Goal: Task Accomplishment & Management: Use online tool/utility

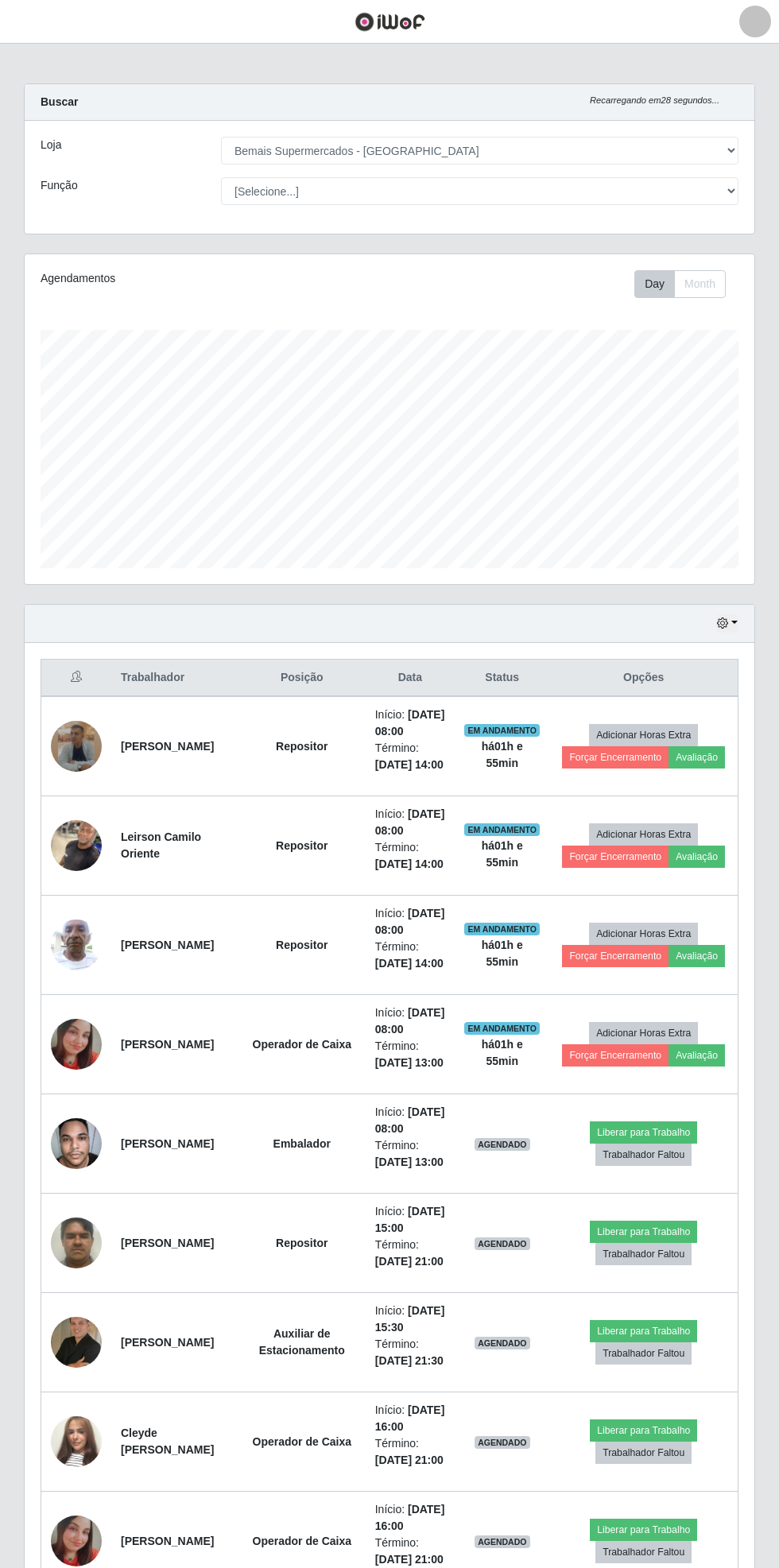
select select "250"
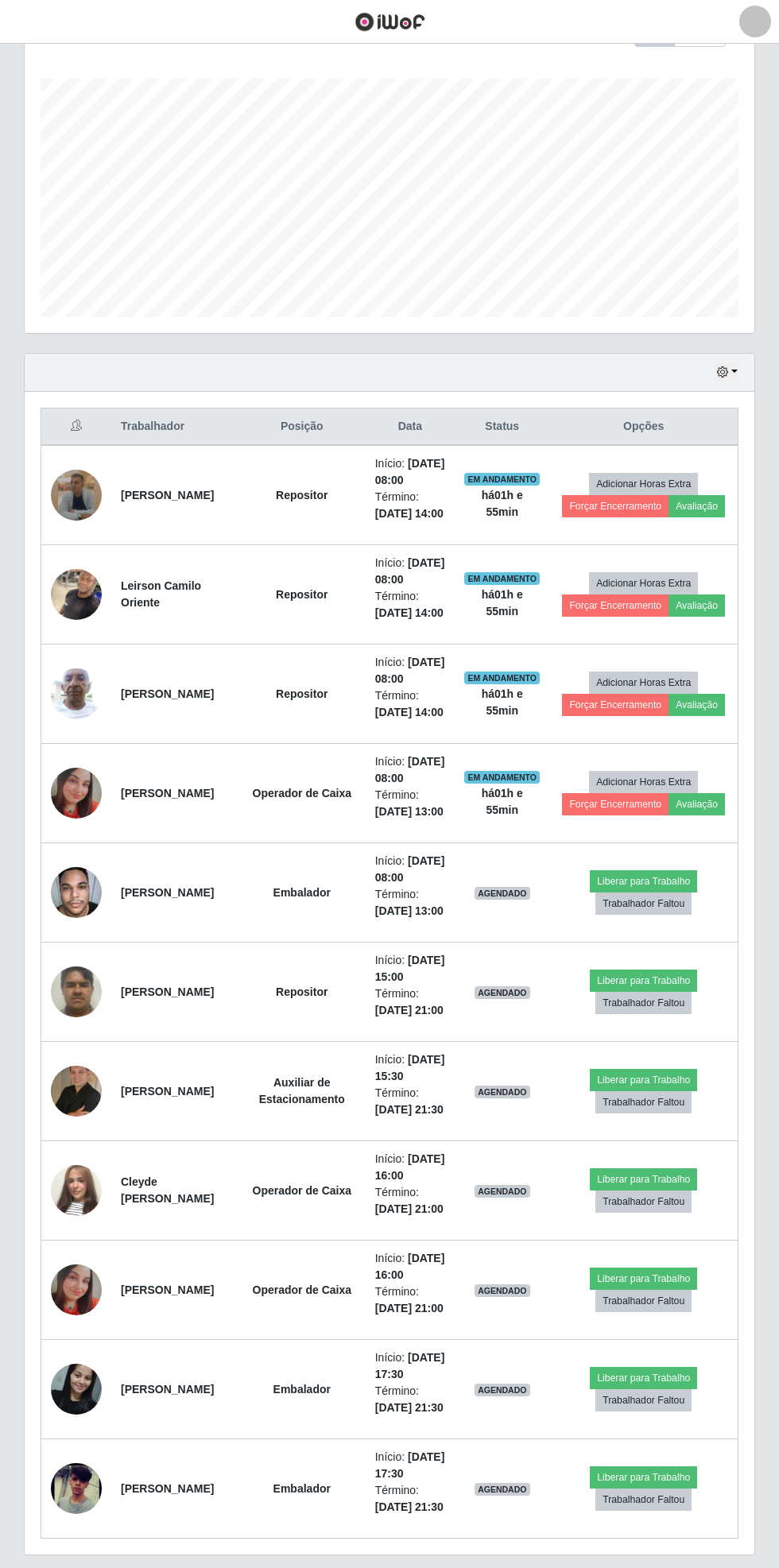
scroll to position [253, 0]
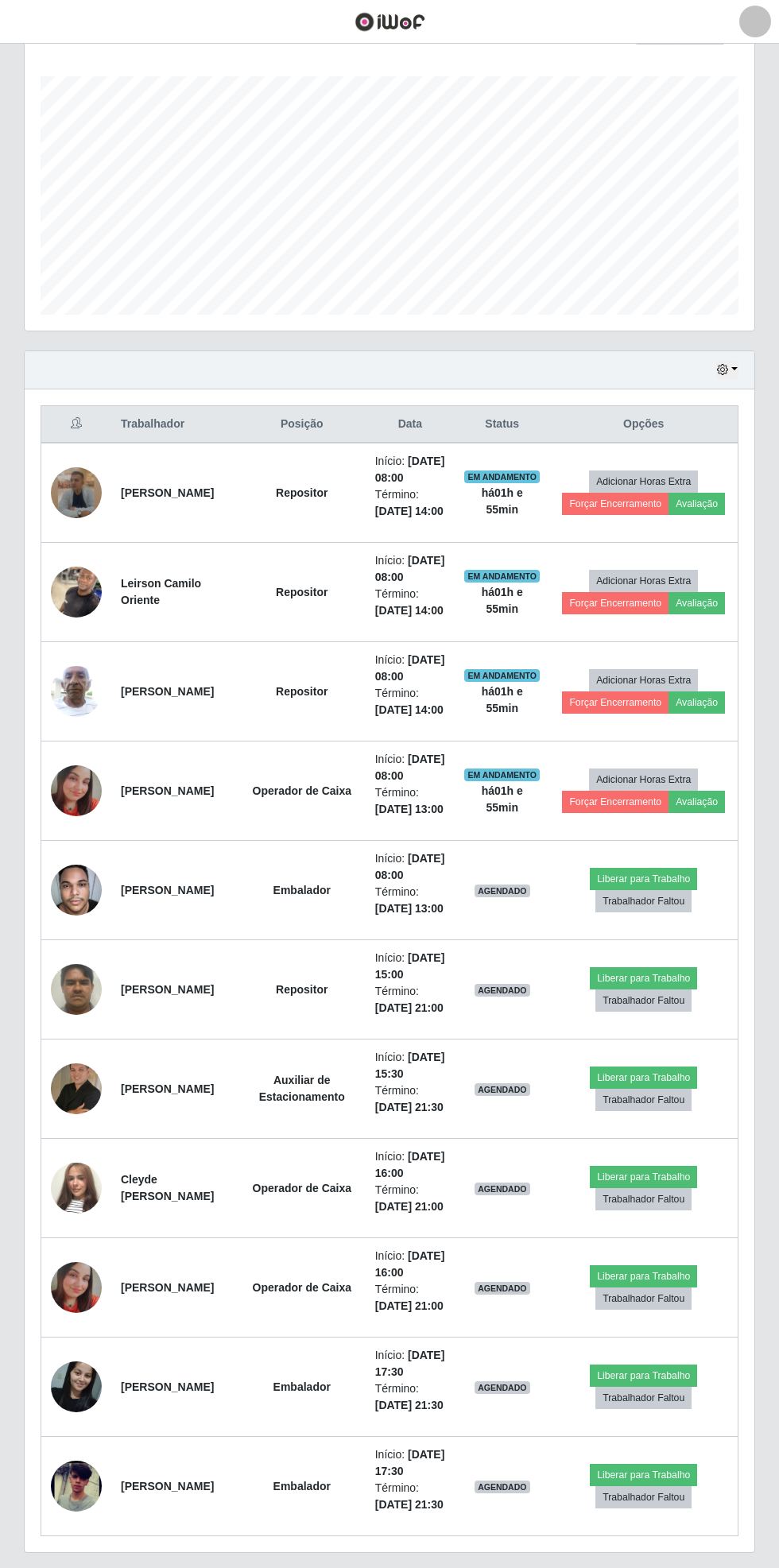
click at [89, 924] on img at bounding box center [76, 890] width 51 height 68
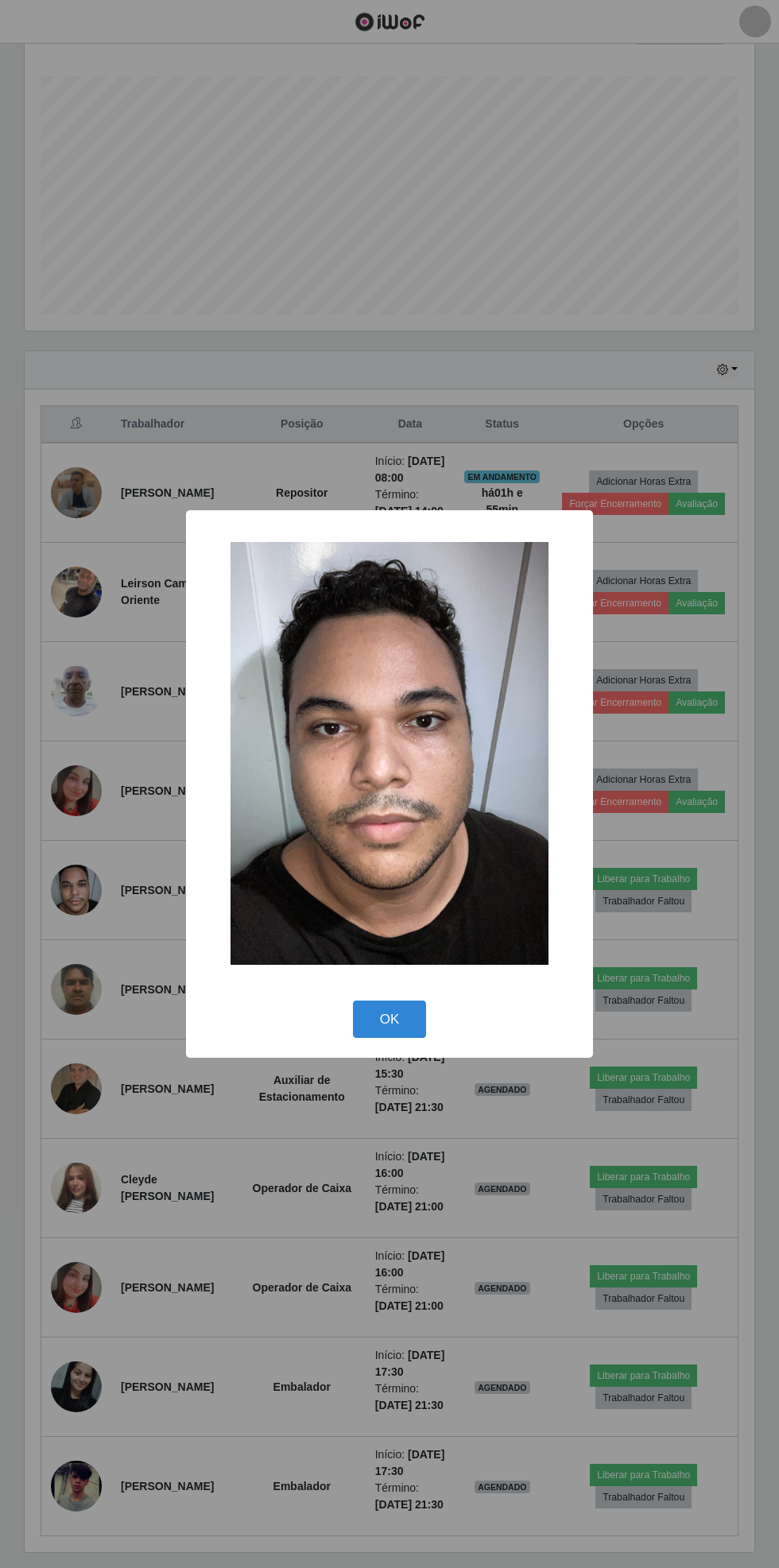
click at [386, 1015] on button "OK" at bounding box center [390, 1020] width 74 height 38
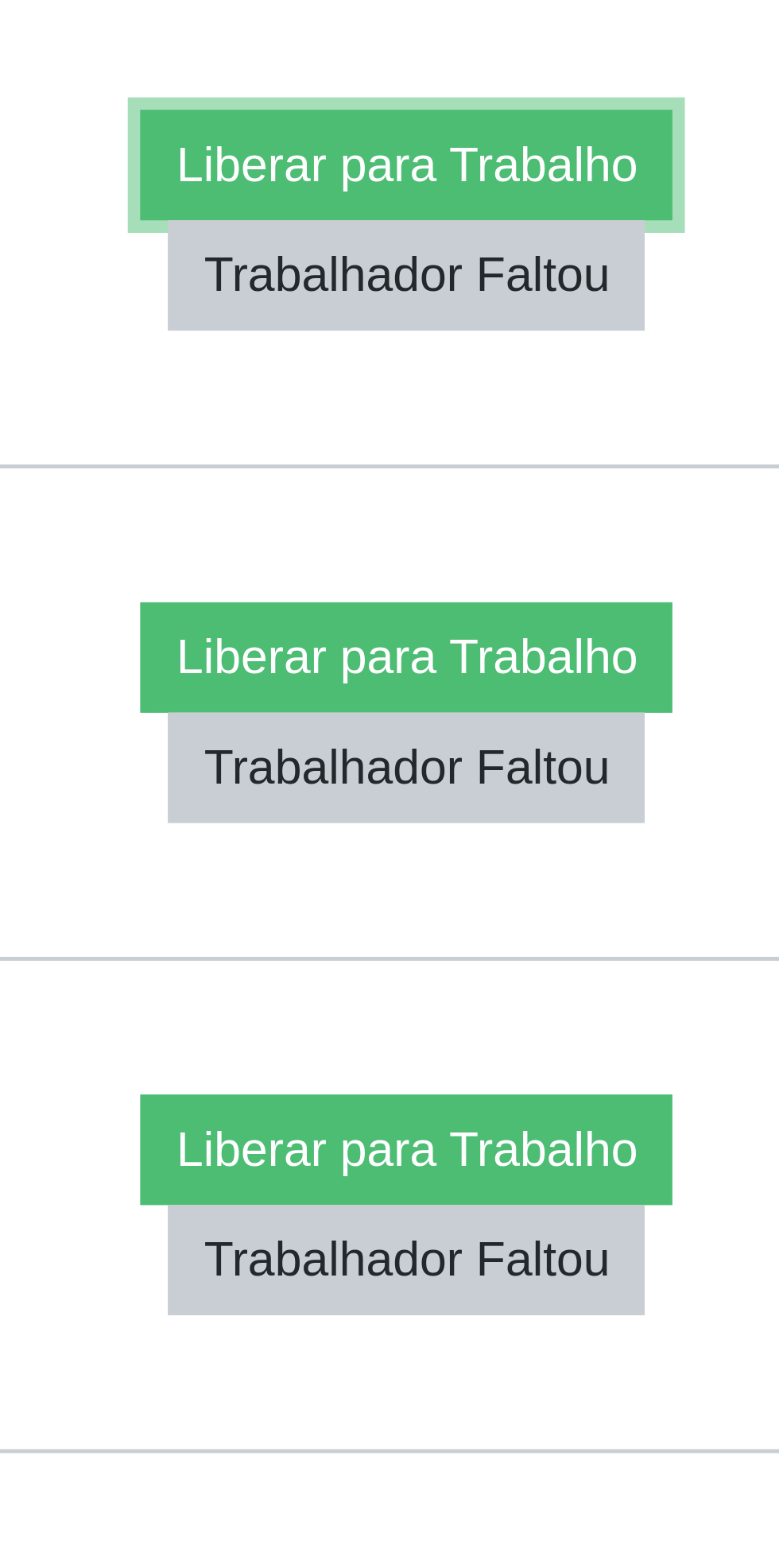
click at [647, 890] on button "Liberar para Trabalho" at bounding box center [643, 878] width 107 height 22
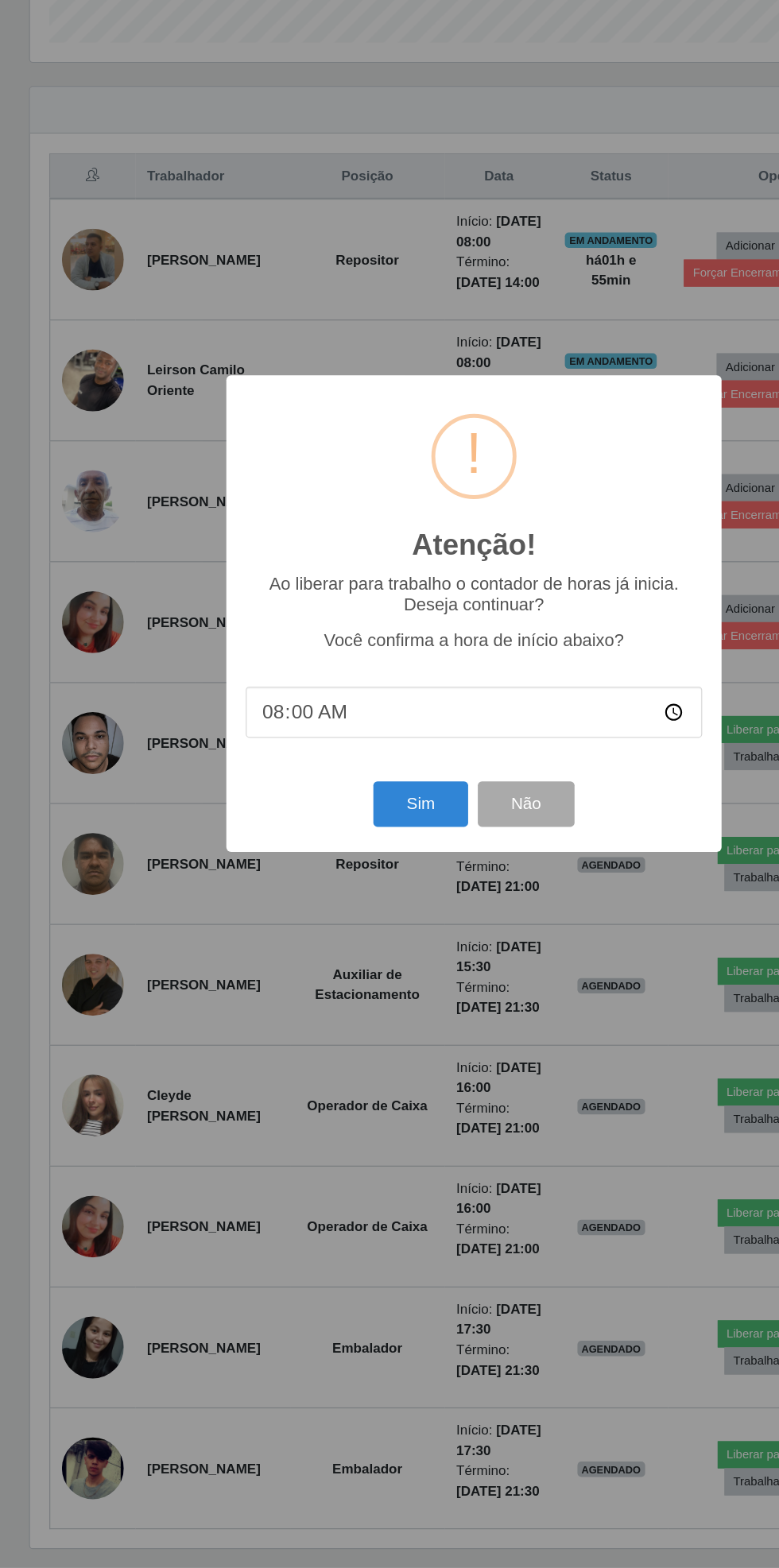
scroll to position [253, 0]
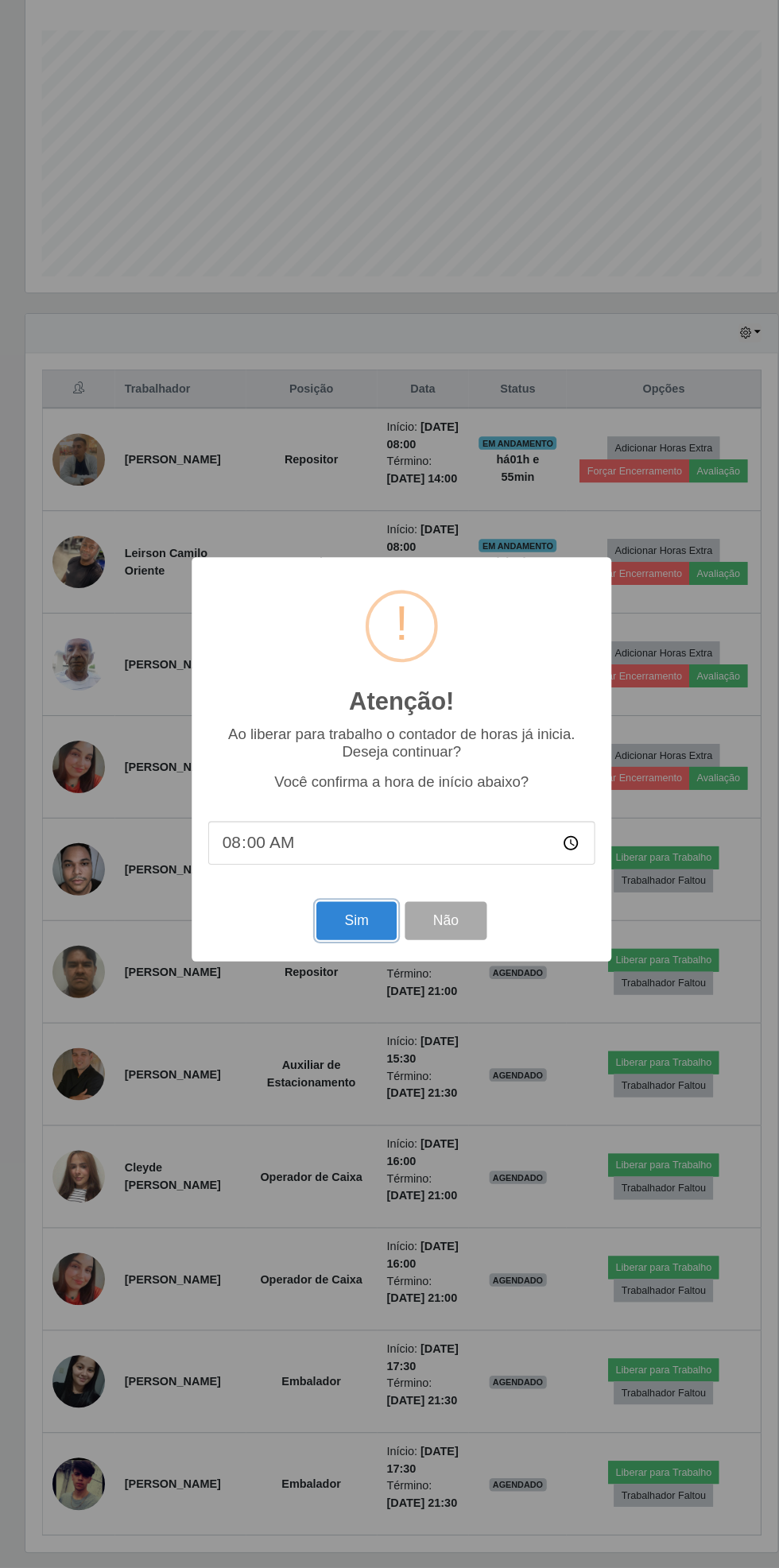
click at [345, 941] on button "Sim" at bounding box center [345, 941] width 77 height 38
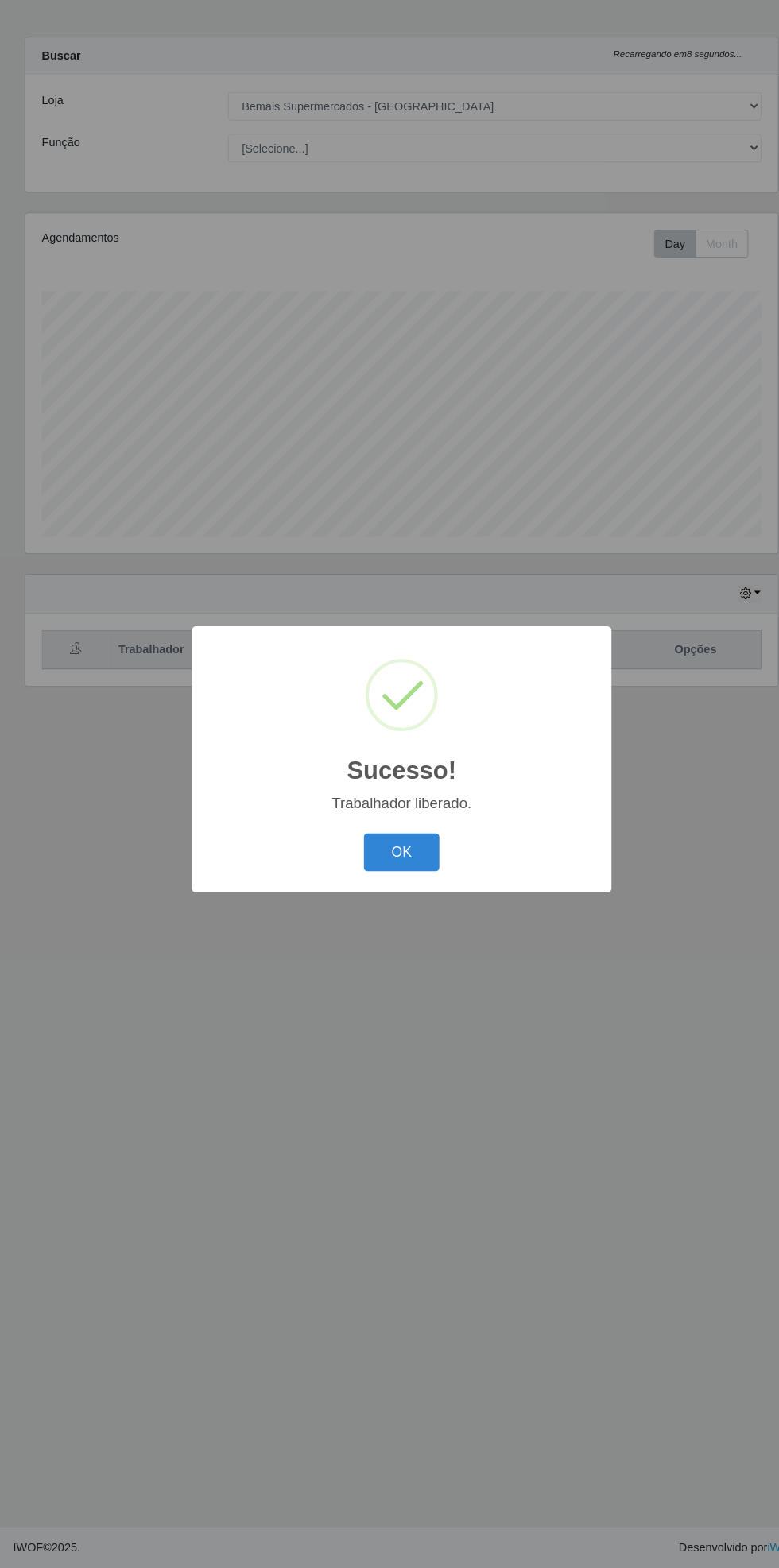
scroll to position [0, 0]
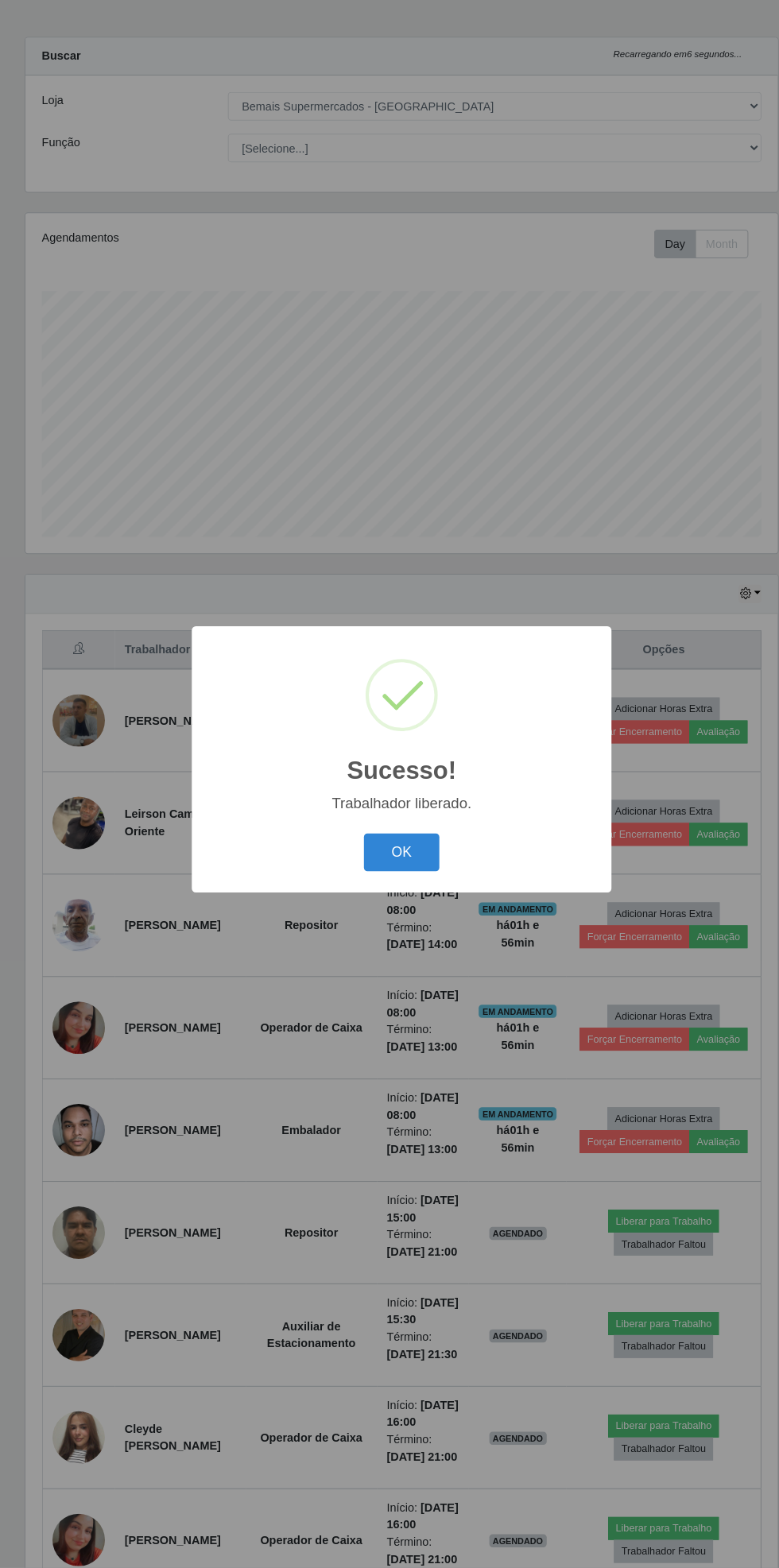
click at [396, 875] on button "OK" at bounding box center [390, 875] width 74 height 38
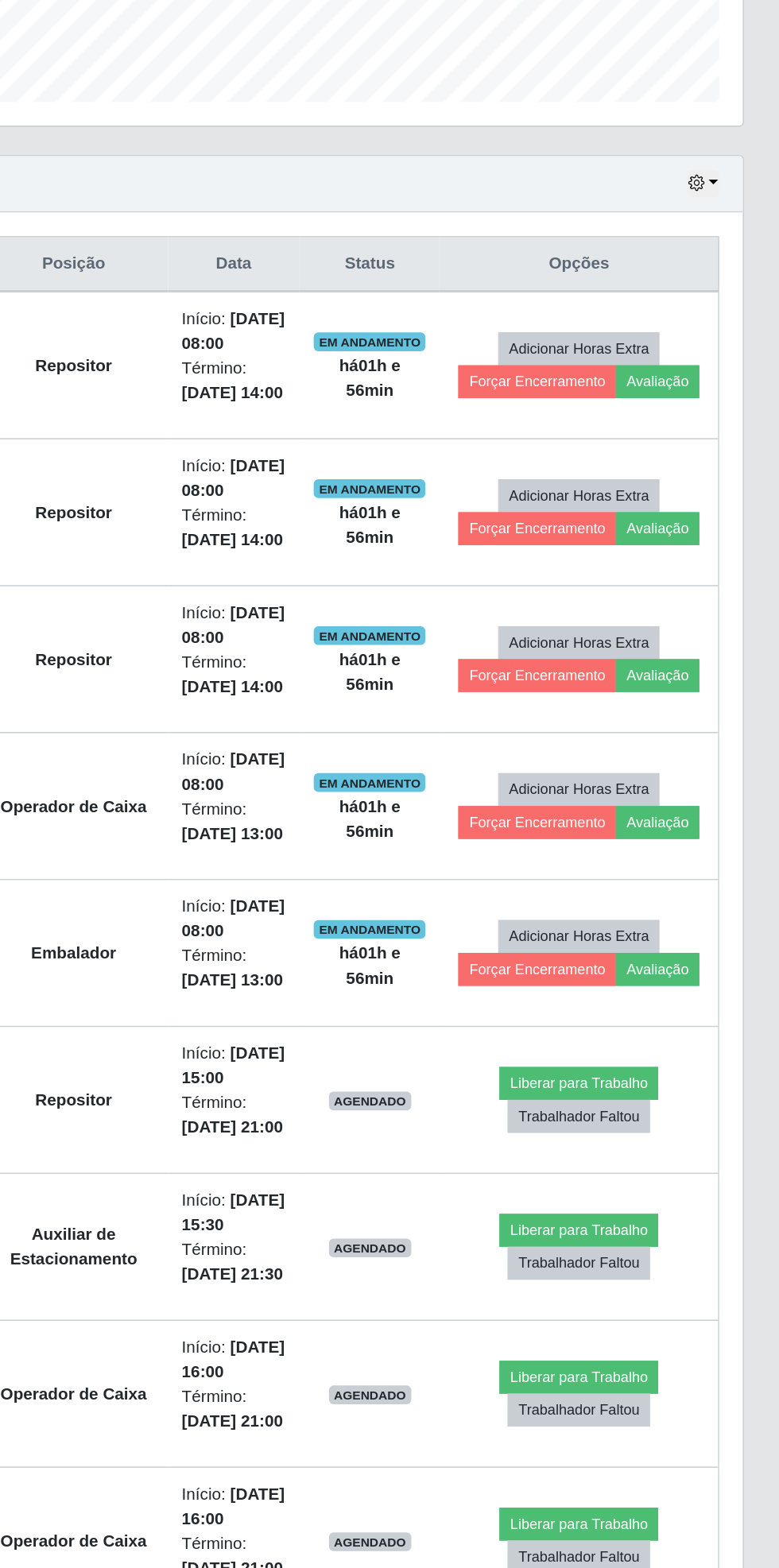
scroll to position [659, 0]
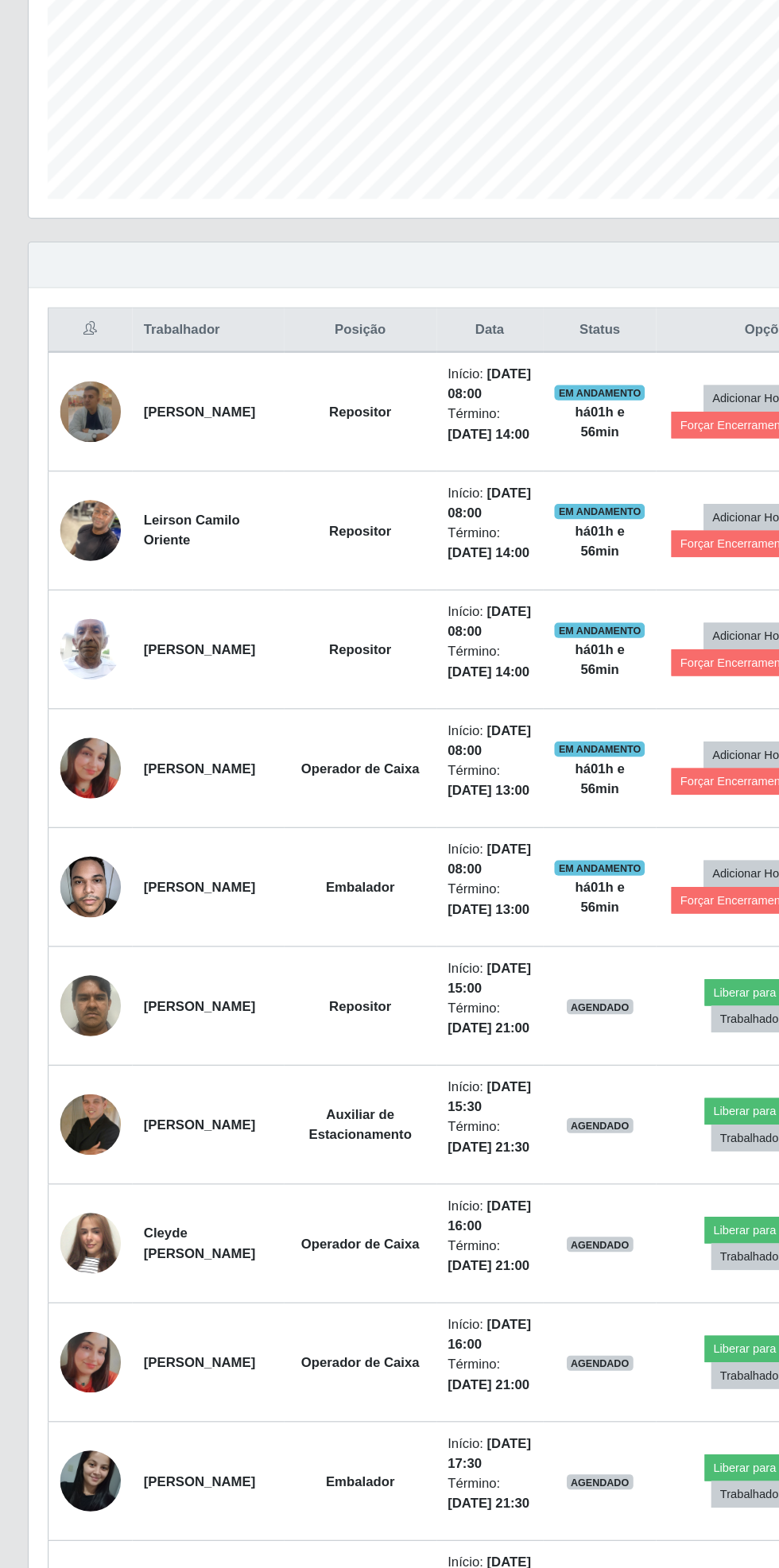
click at [117, 797] on td "[PERSON_NAME]" at bounding box center [174, 846] width 127 height 99
click at [80, 812] on img at bounding box center [76, 846] width 51 height 68
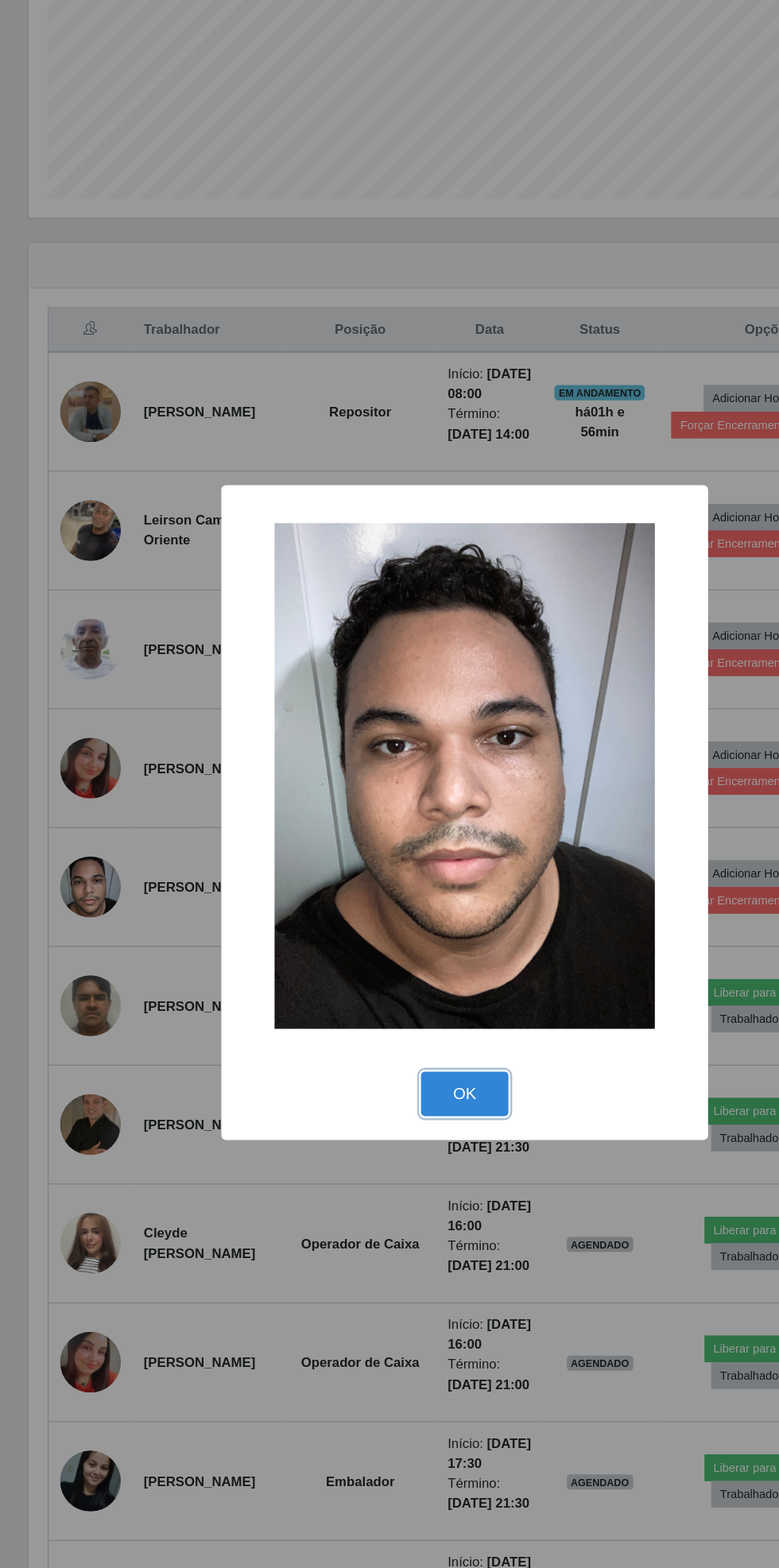
click at [389, 1017] on button "OK" at bounding box center [390, 1020] width 74 height 38
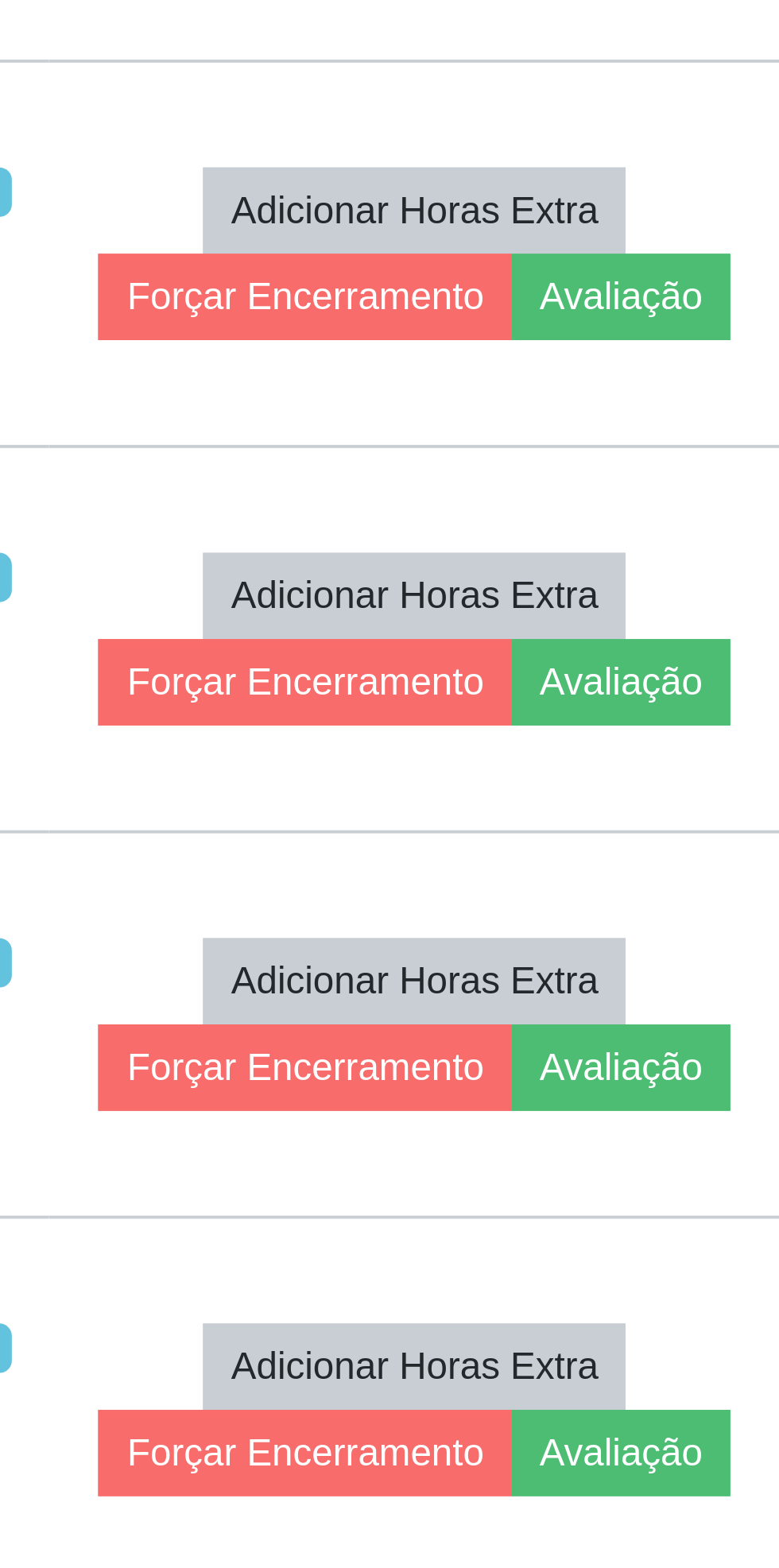
scroll to position [647, 0]
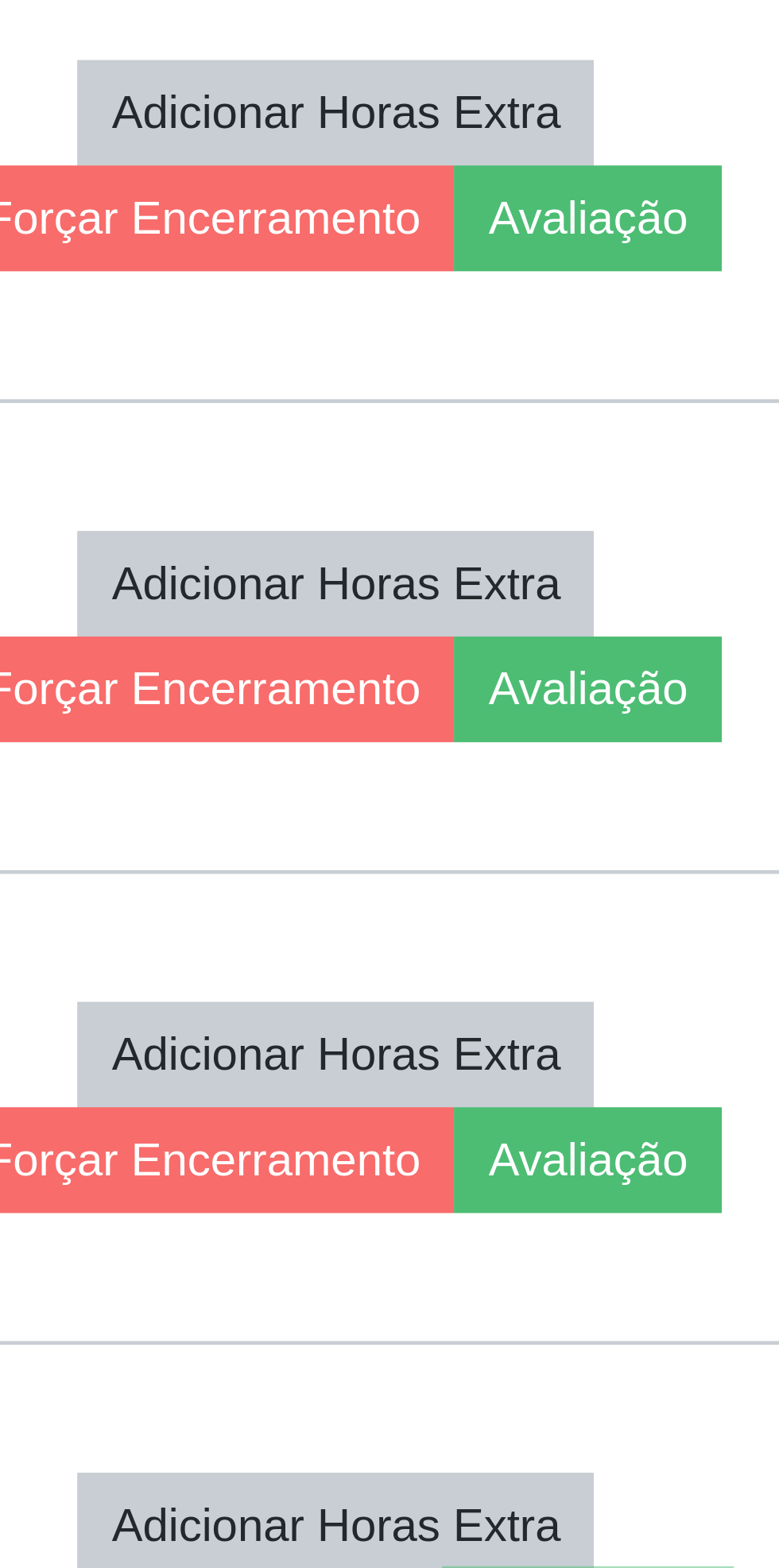
click at [707, 846] on button "Avaliação" at bounding box center [696, 857] width 56 height 22
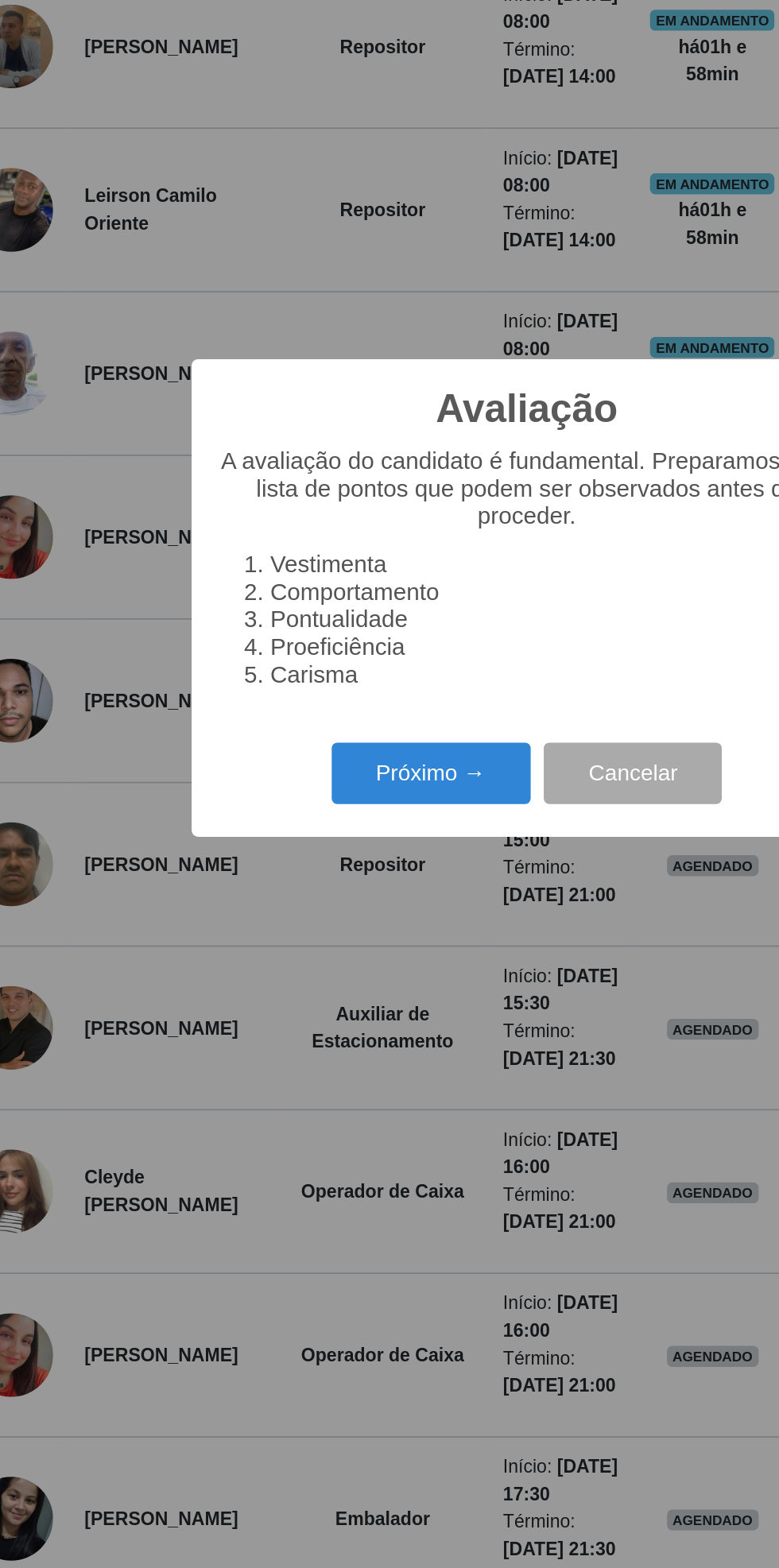
click at [342, 886] on button "Próximo →" at bounding box center [331, 891] width 121 height 38
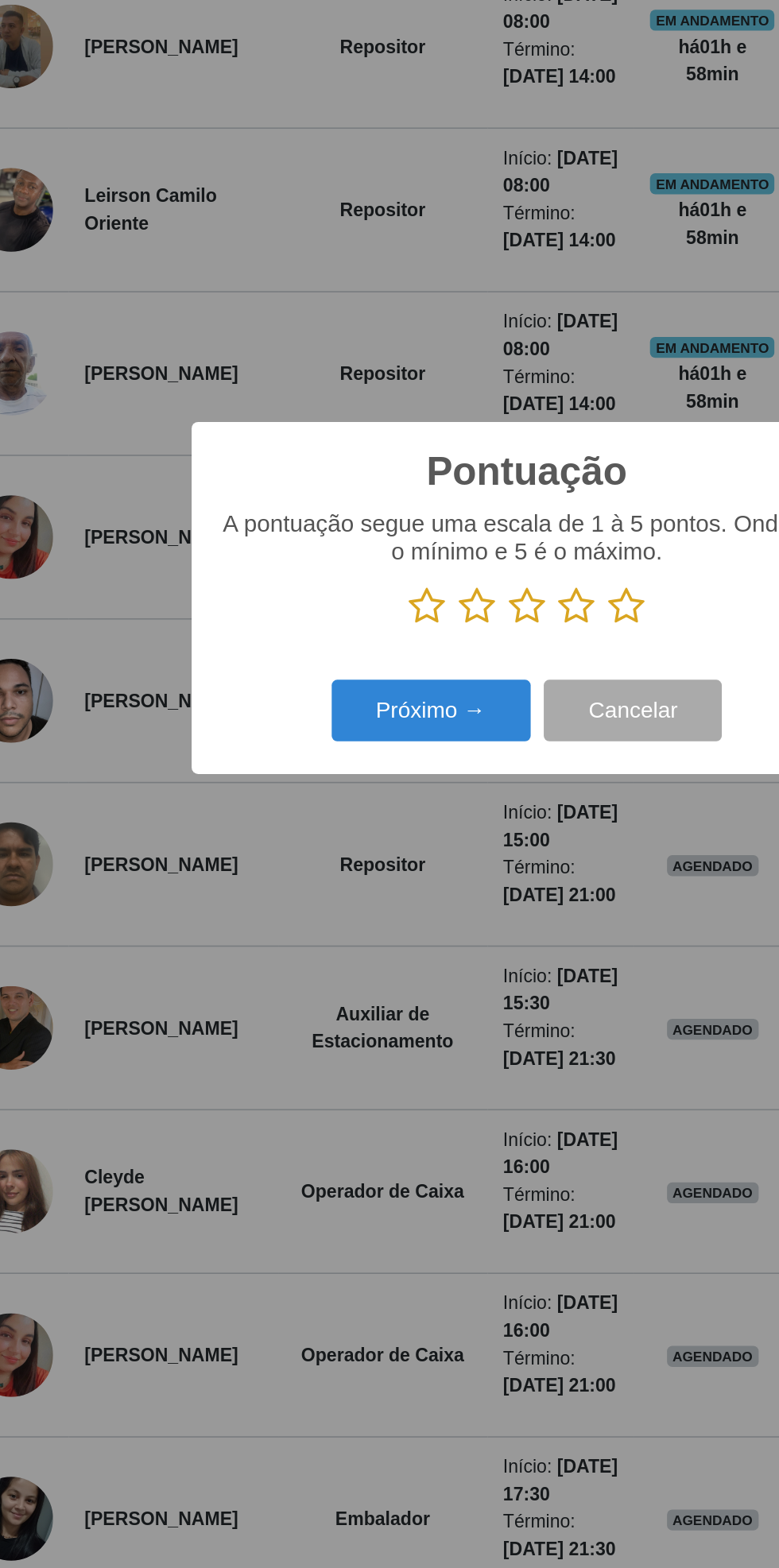
click at [321, 789] on icon at bounding box center [328, 789] width 22 height 24
click at [318, 801] on input "radio" at bounding box center [318, 801] width 0 height 0
click at [355, 858] on button "Próximo →" at bounding box center [331, 852] width 121 height 38
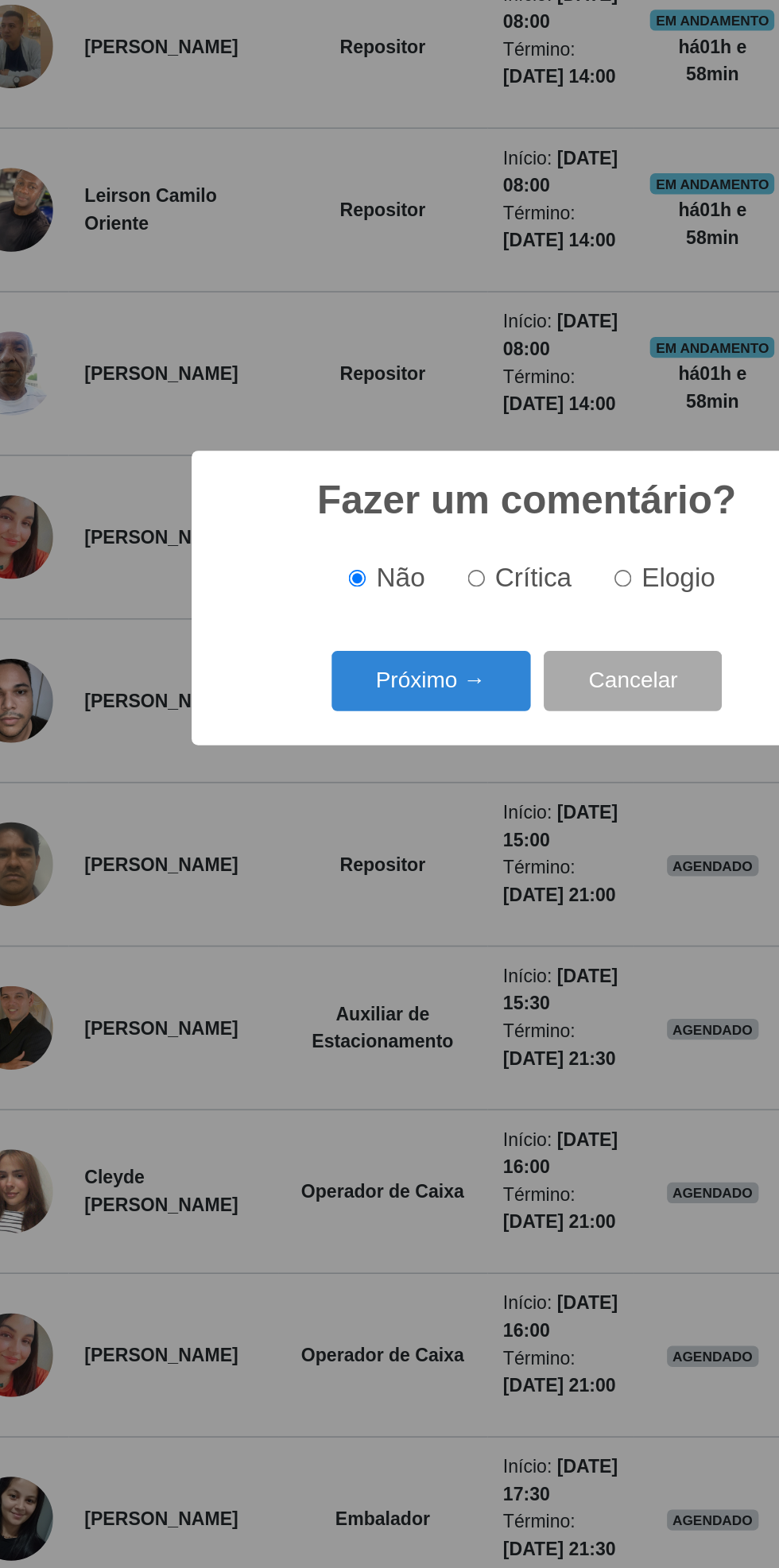
click at [364, 776] on input "Crítica" at bounding box center [359, 773] width 11 height 11
radio input "true"
click at [371, 837] on button "Próximo →" at bounding box center [331, 835] width 121 height 38
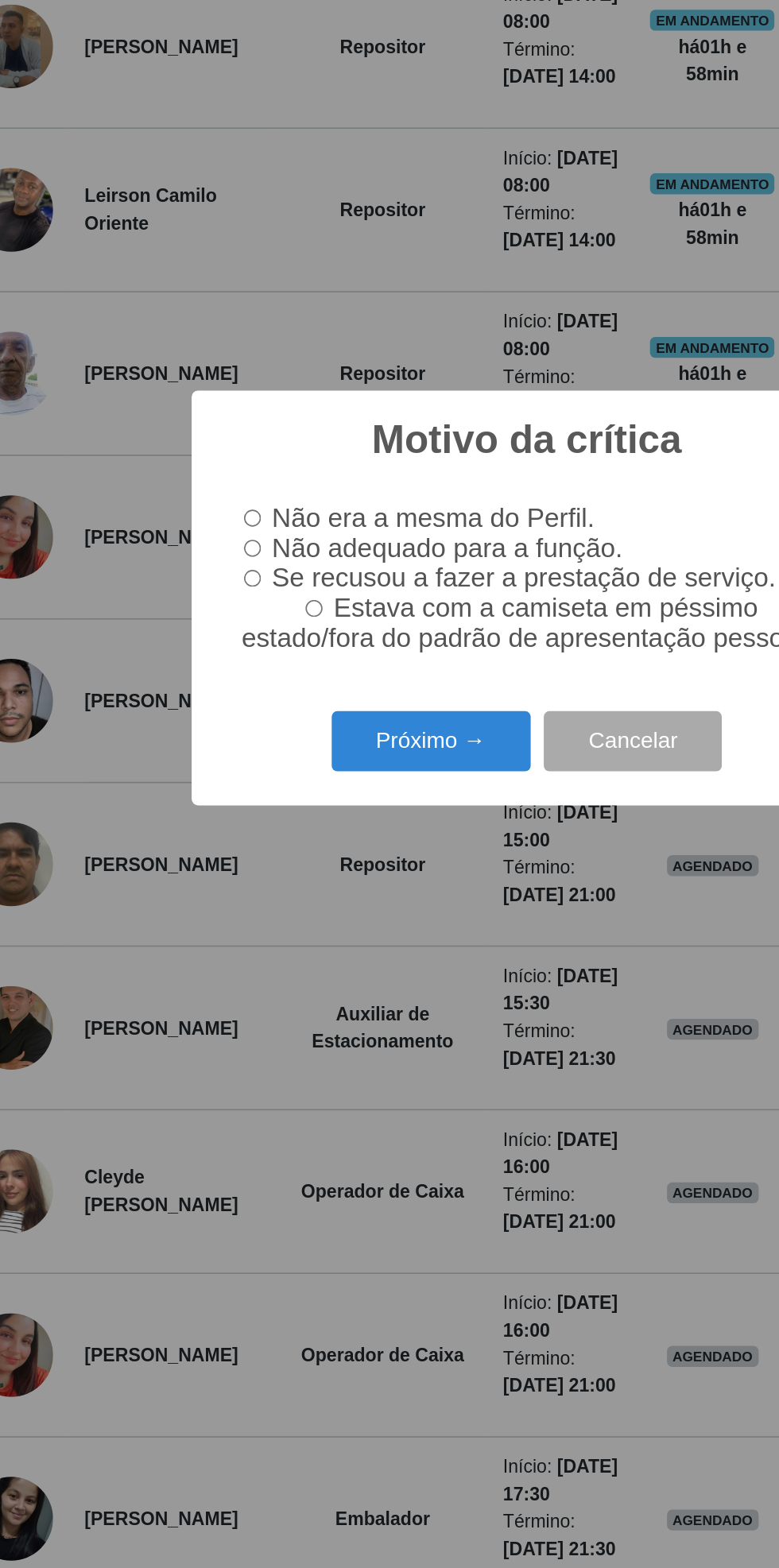
click at [346, 871] on button "Próximo →" at bounding box center [331, 872] width 121 height 38
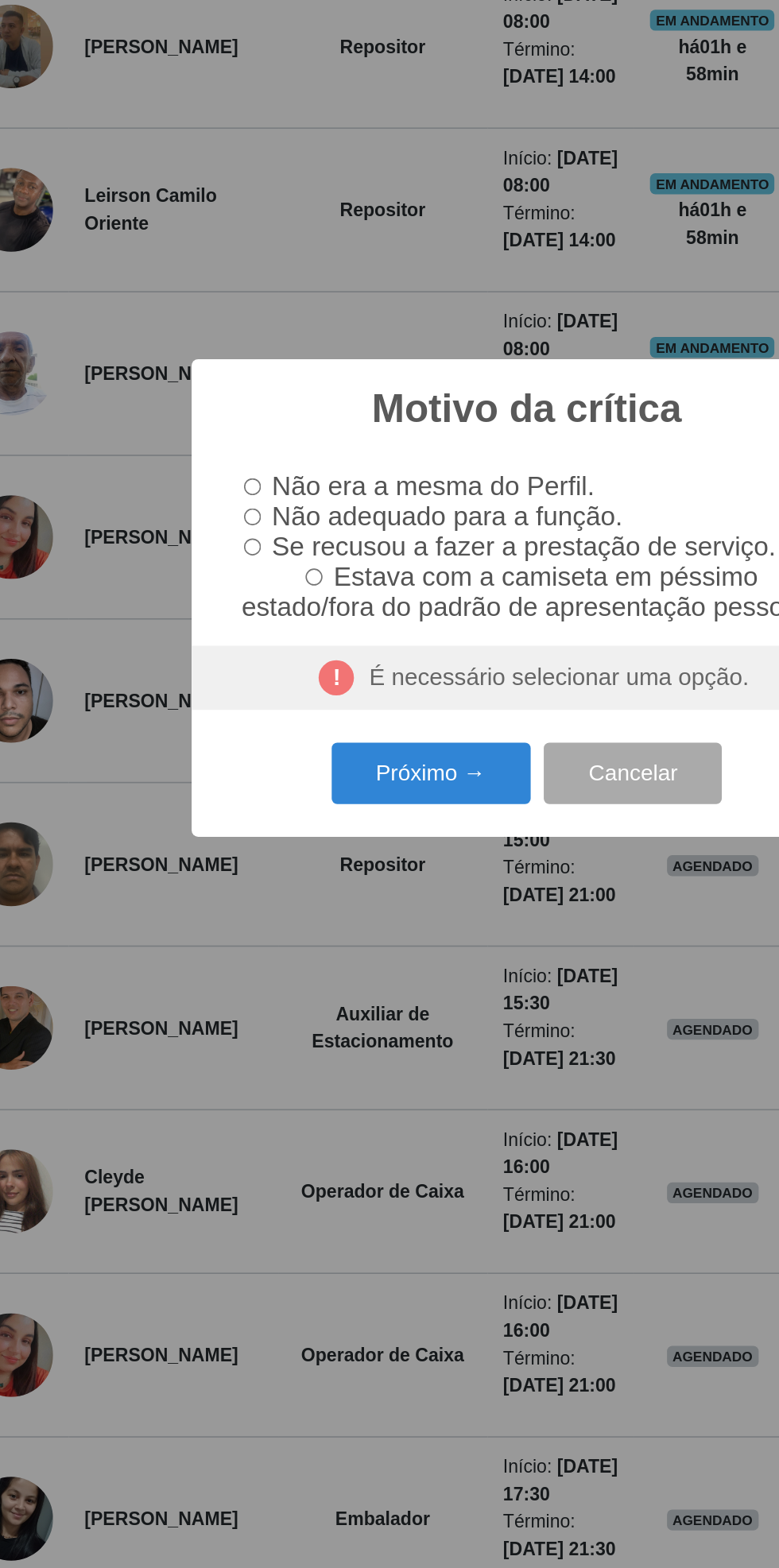
click at [351, 881] on button "Próximo →" at bounding box center [331, 891] width 121 height 38
click at [228, 737] on input "Não adequado para a função." at bounding box center [224, 735] width 11 height 11
radio input "true"
click at [362, 903] on button "Próximo →" at bounding box center [331, 891] width 121 height 38
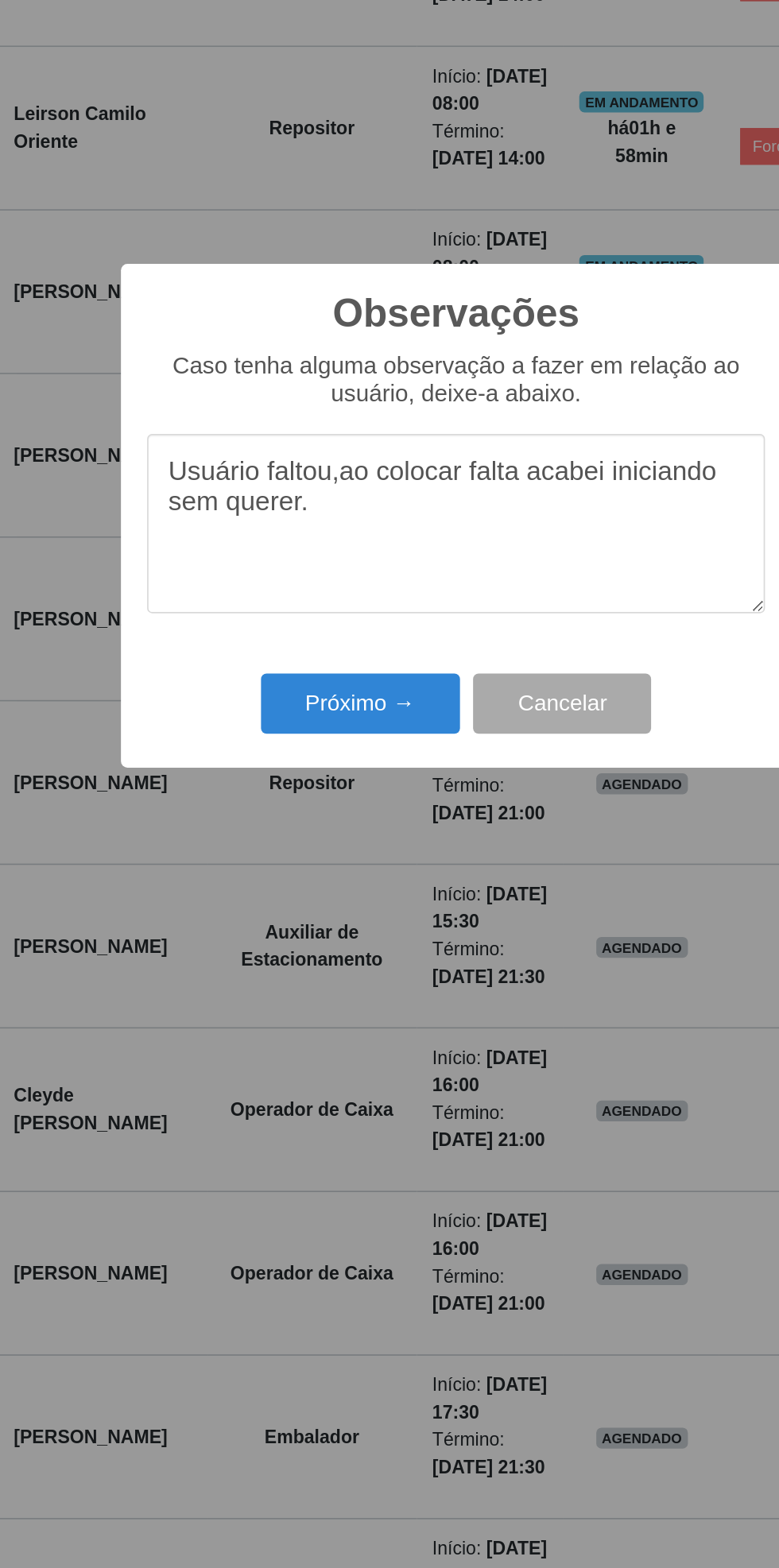
type textarea "Usuário faltou,ao colocar falta acabei iniciando sem querer."
click at [360, 901] on button "Próximo →" at bounding box center [331, 899] width 121 height 38
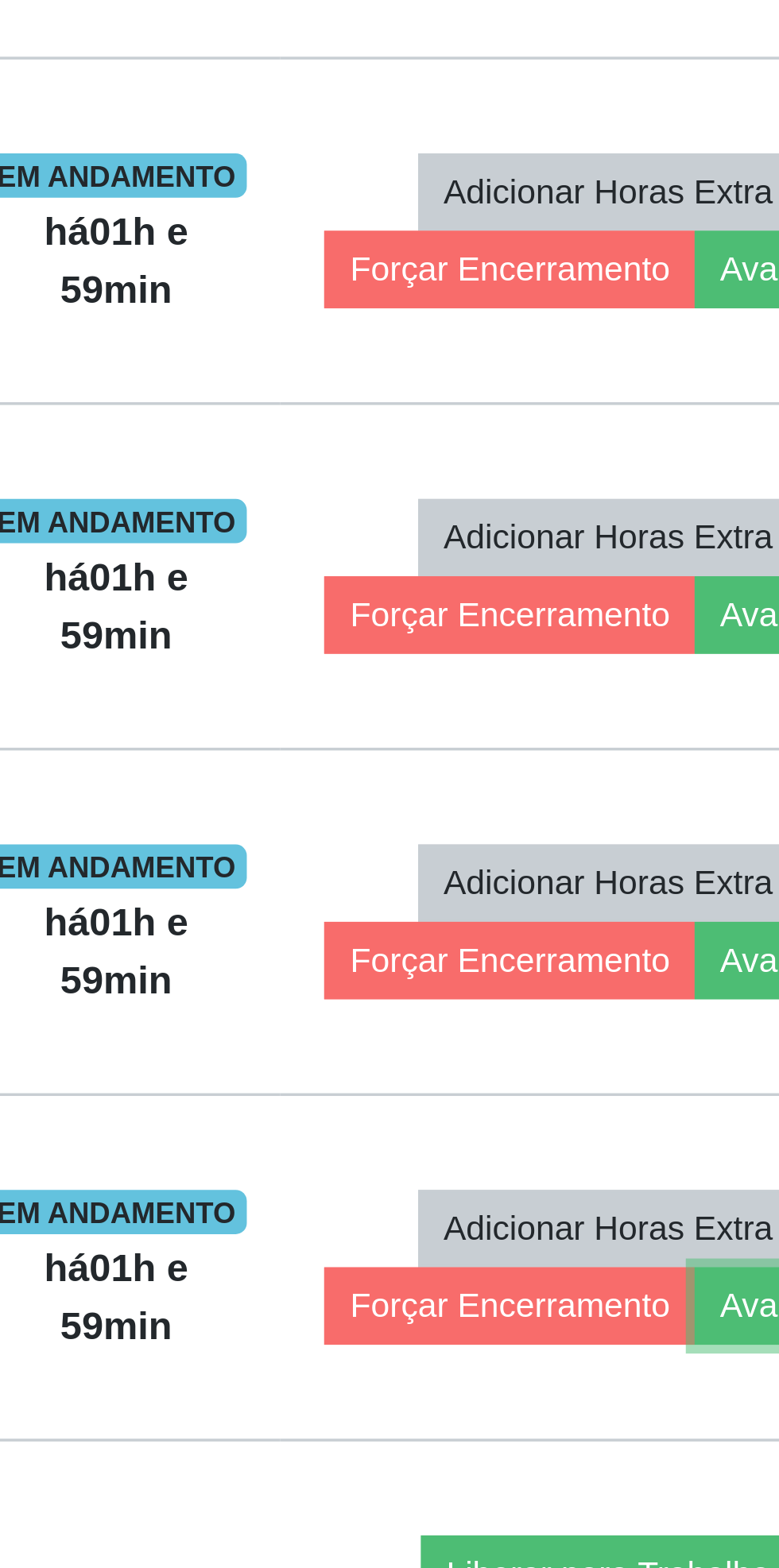
scroll to position [637, 0]
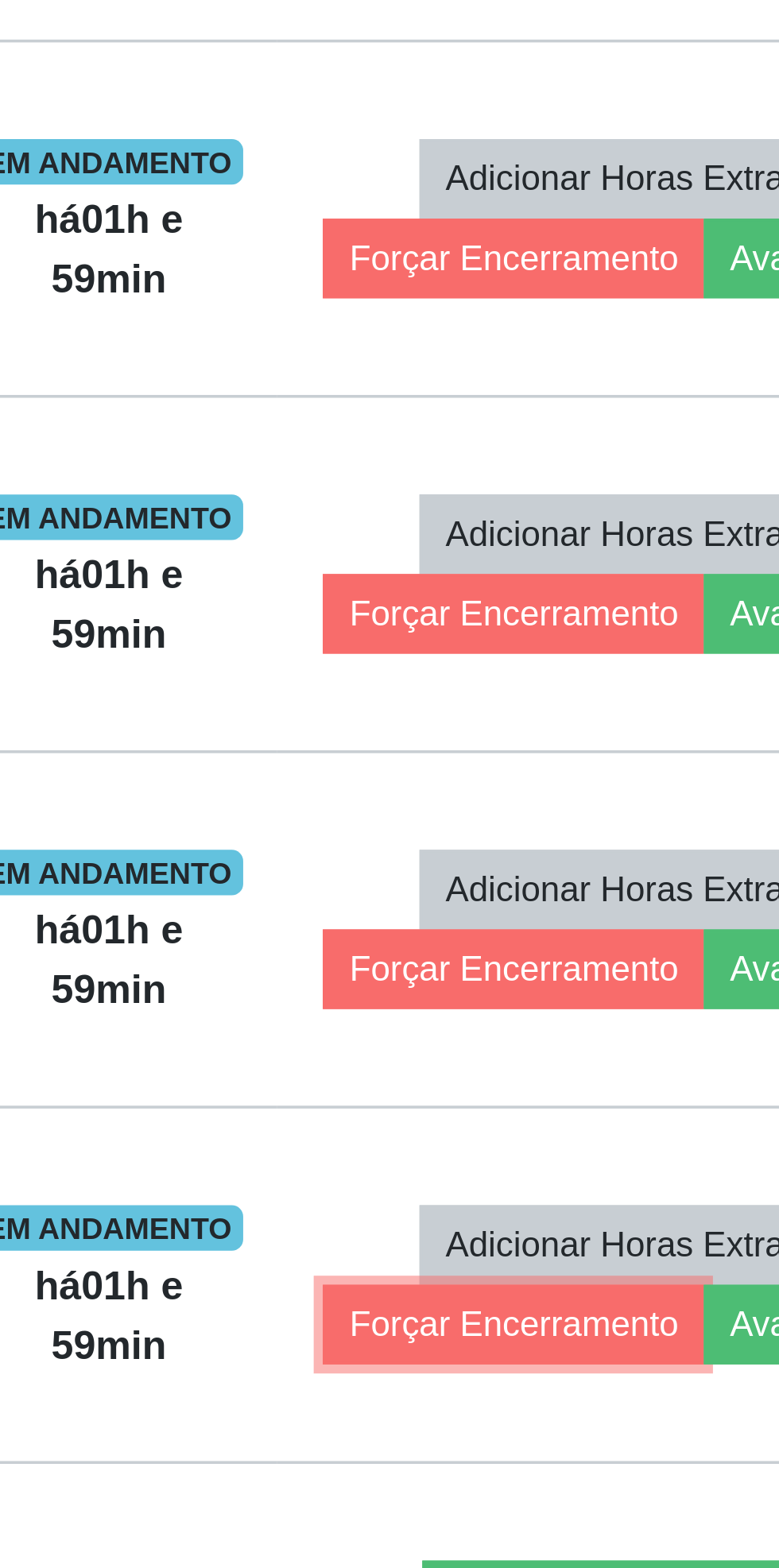
click at [612, 846] on button "Forçar Encerramento" at bounding box center [614, 857] width 106 height 22
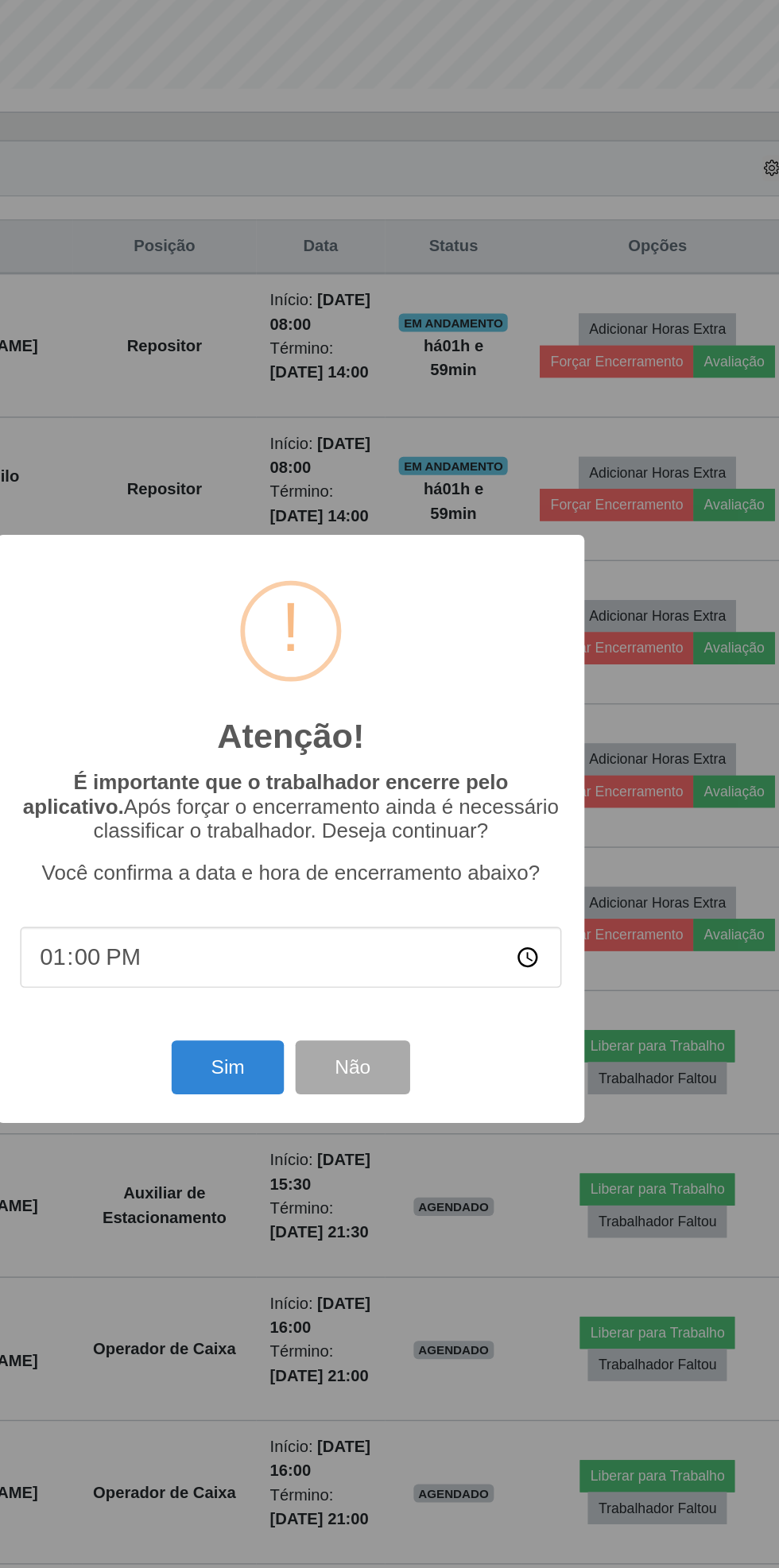
click at [557, 889] on input "13:00" at bounding box center [389, 873] width 375 height 42
type input "08:00"
click at [346, 955] on button "Sim" at bounding box center [345, 950] width 77 height 38
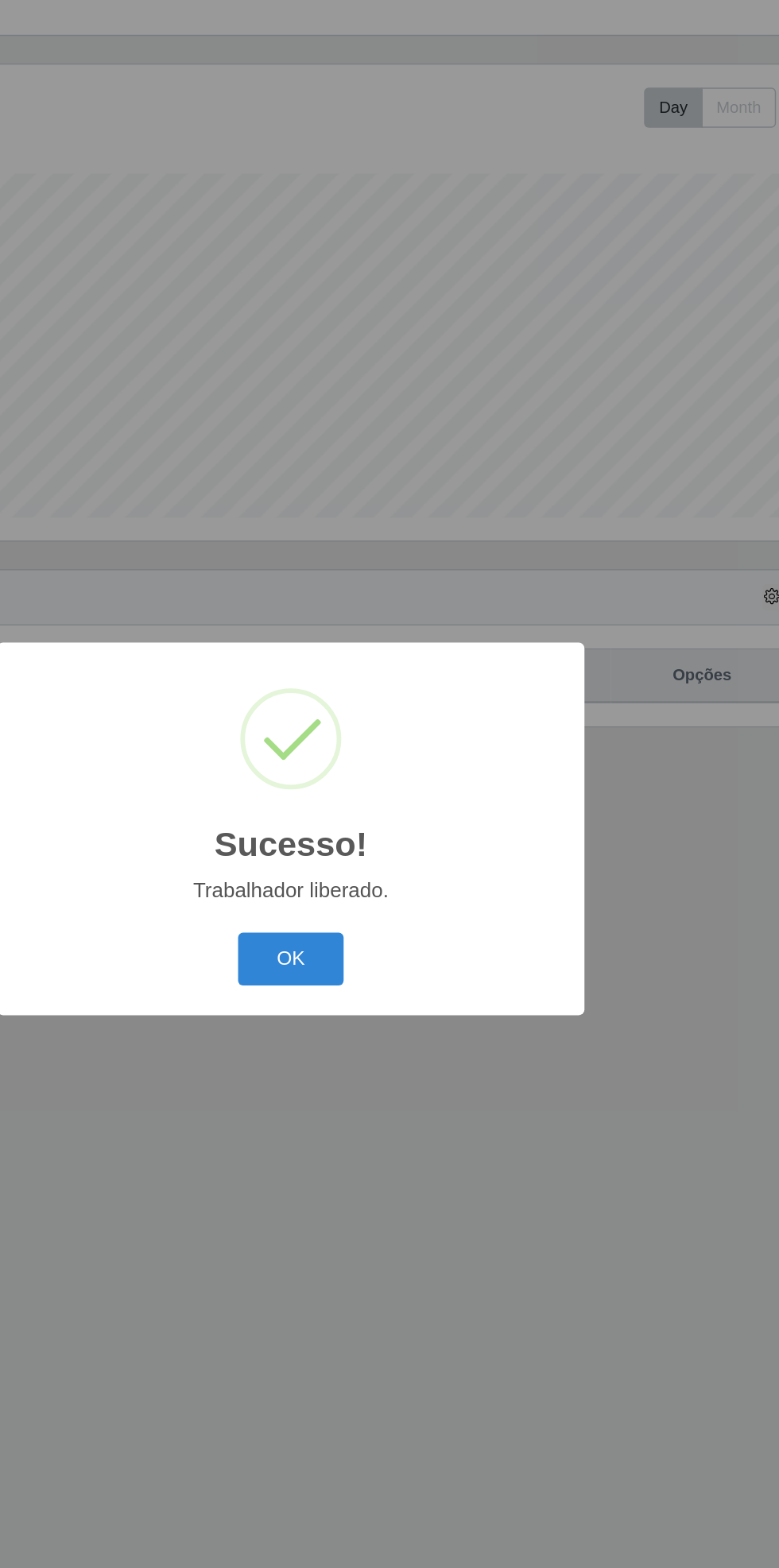
scroll to position [0, 0]
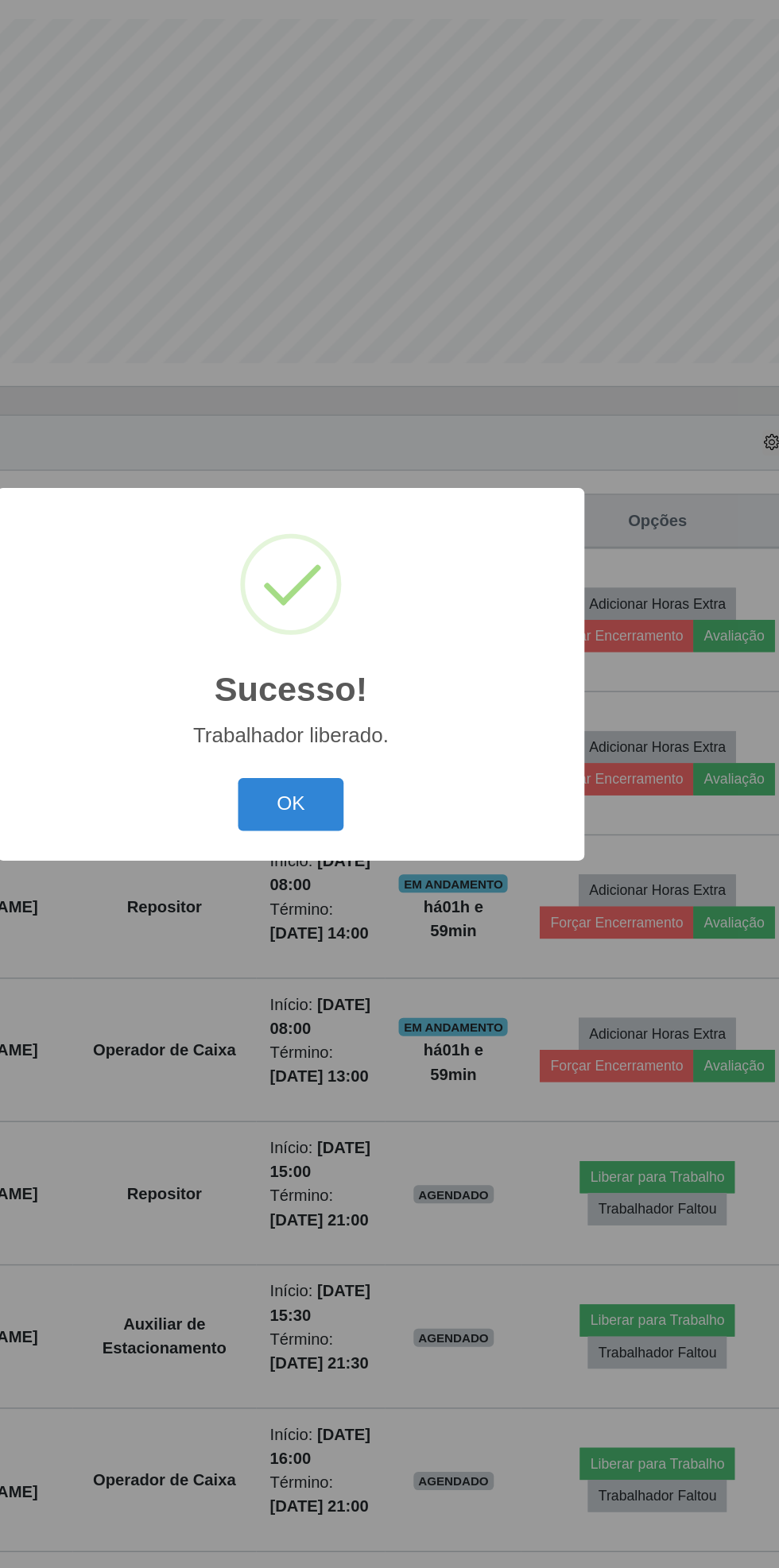
click at [395, 886] on button "OK" at bounding box center [390, 875] width 74 height 38
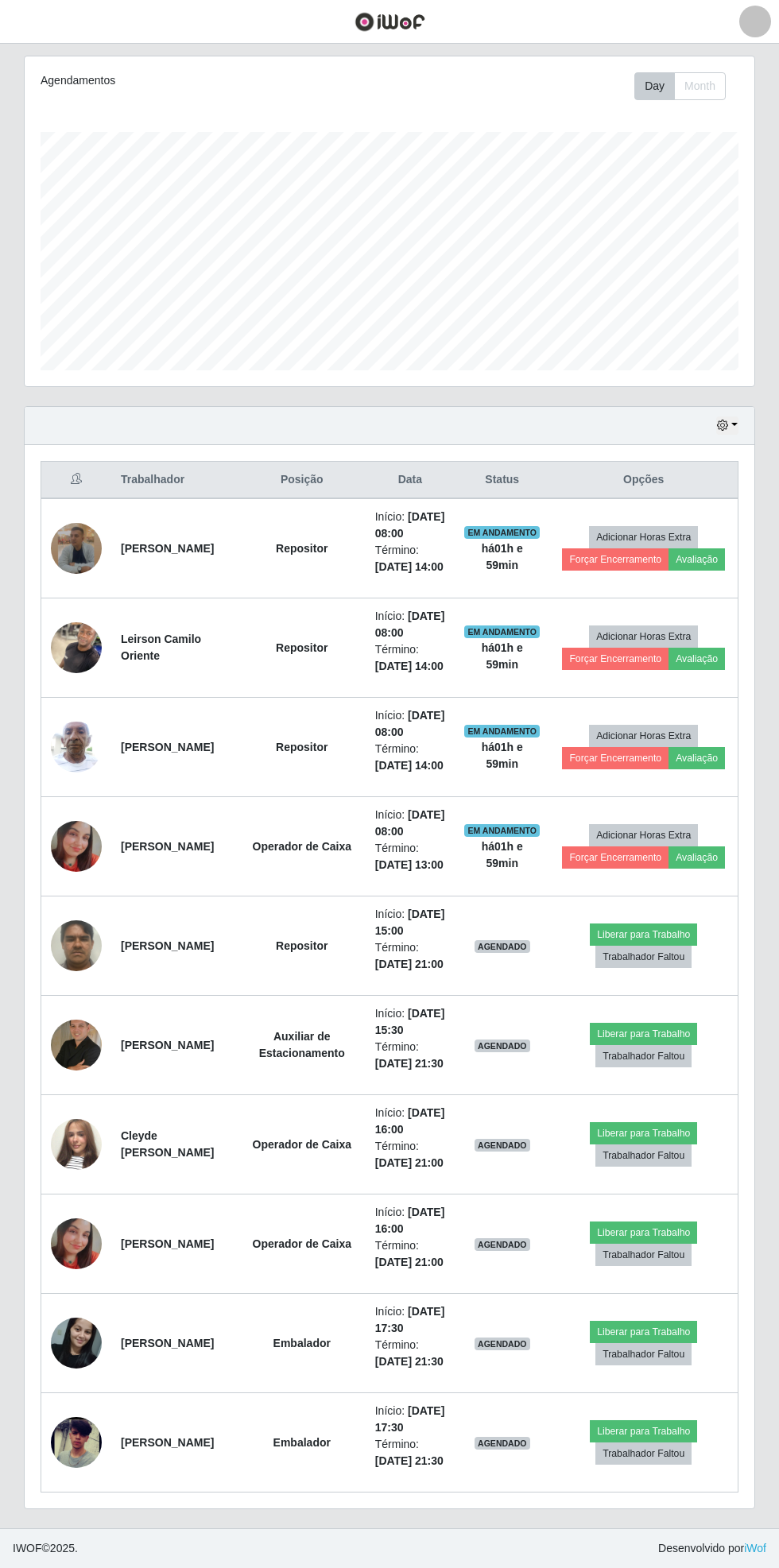
scroll to position [346, 0]
